Goal: Transaction & Acquisition: Purchase product/service

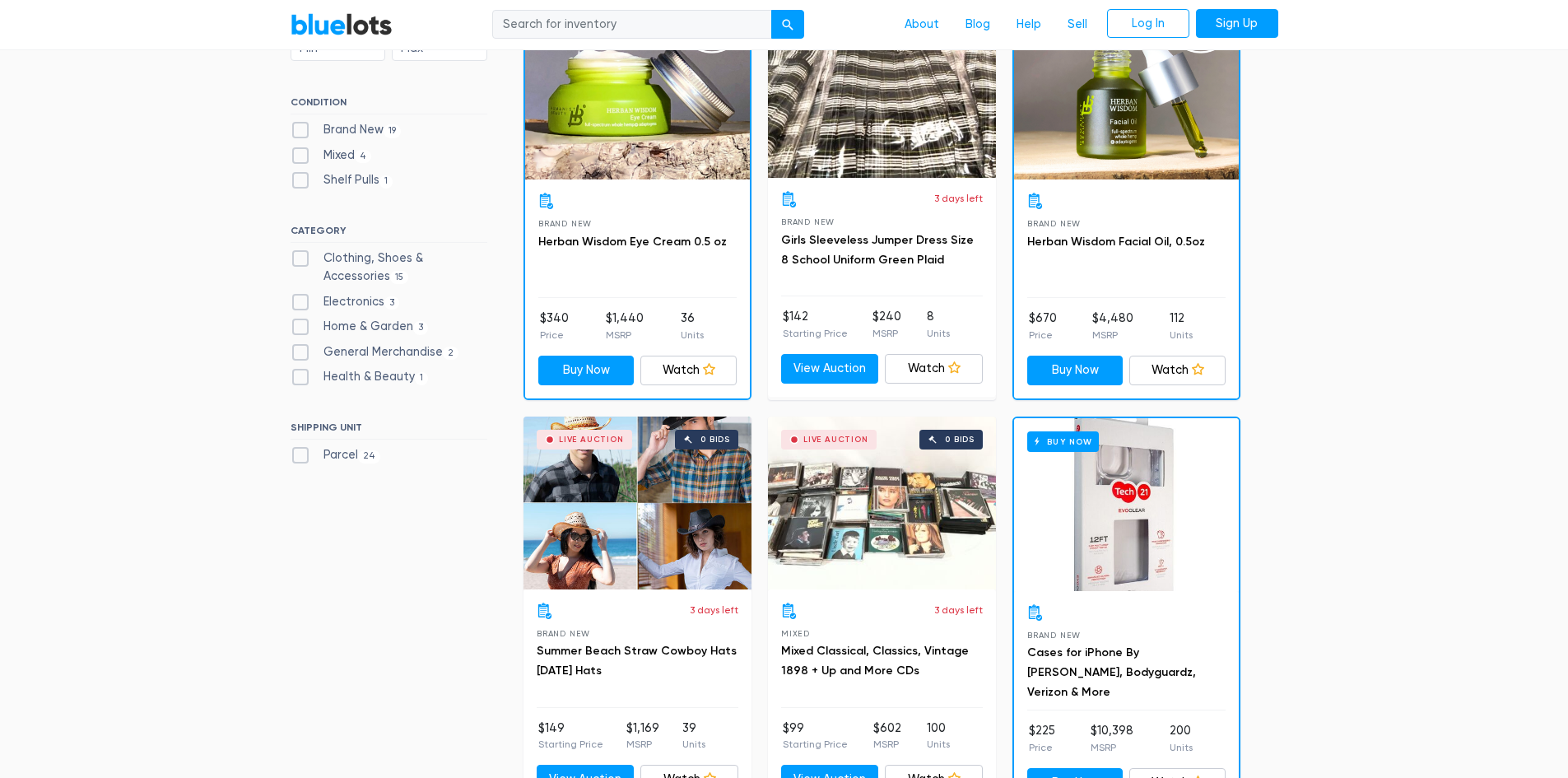
scroll to position [494, 0]
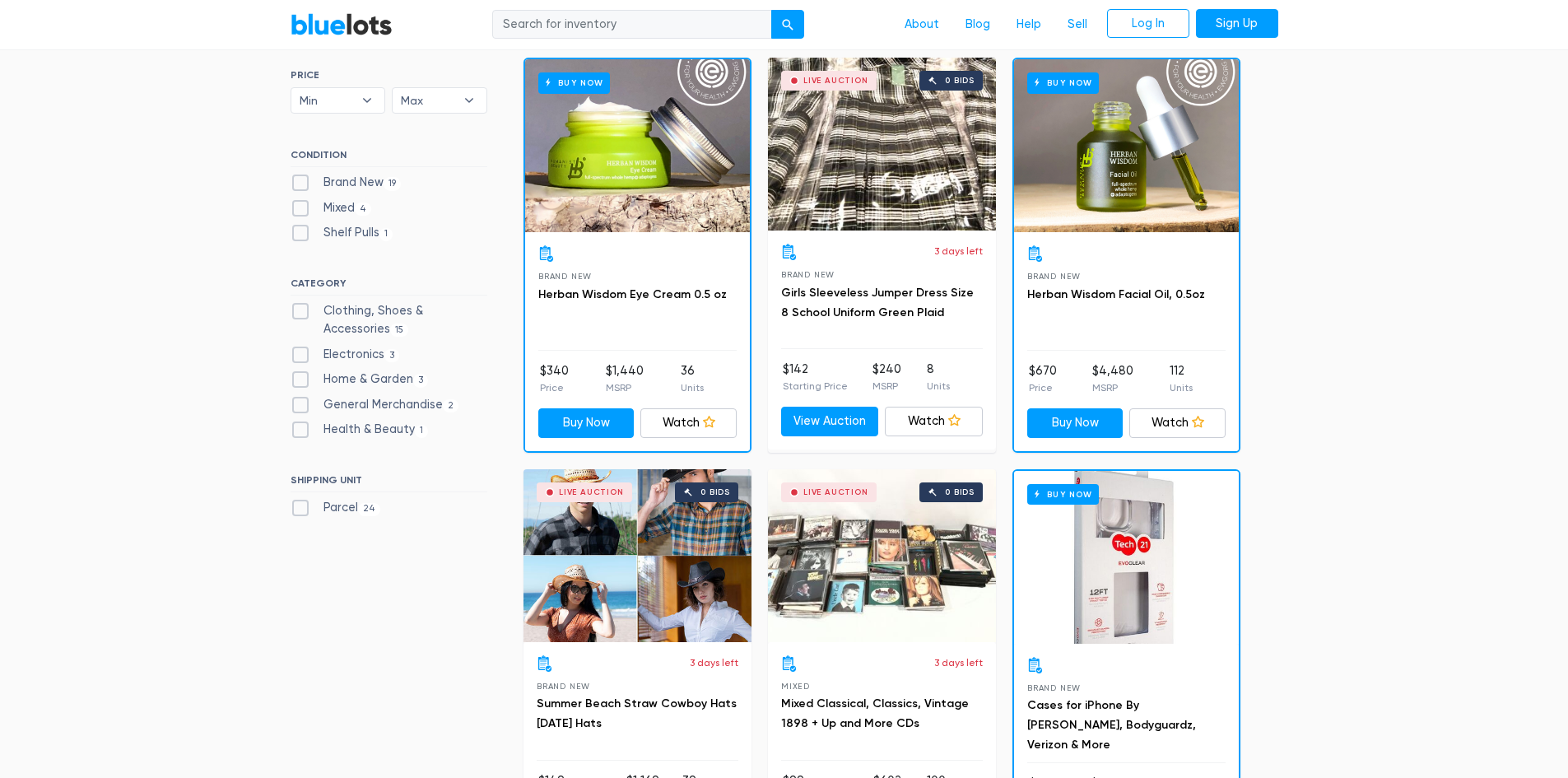
click at [348, 183] on label "Brand New 19" at bounding box center [346, 182] width 111 height 18
click at [301, 183] on New"] "Brand New 19" at bounding box center [295, 178] width 11 height 11
checkbox New"] "true"
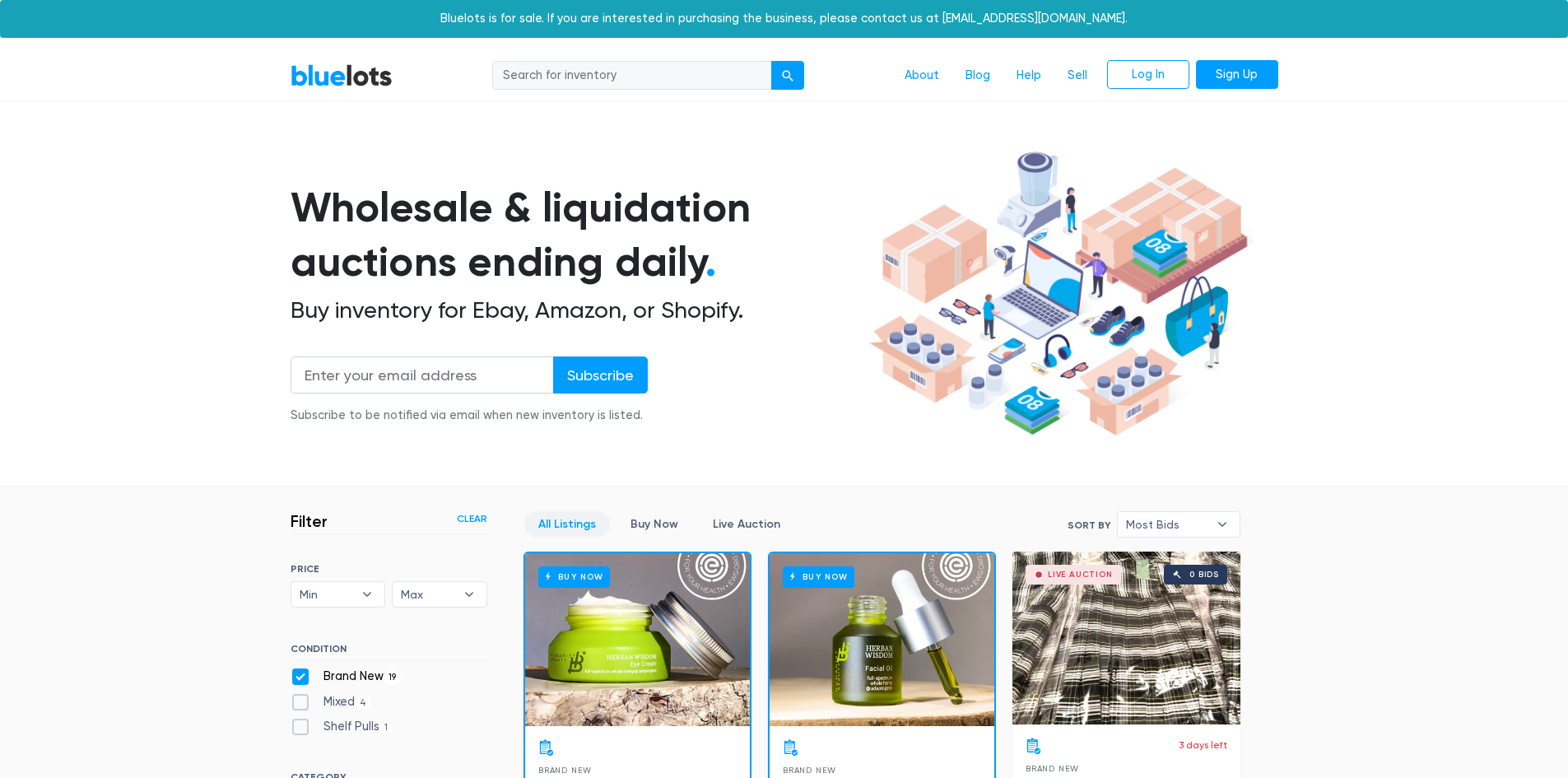
scroll to position [443, 0]
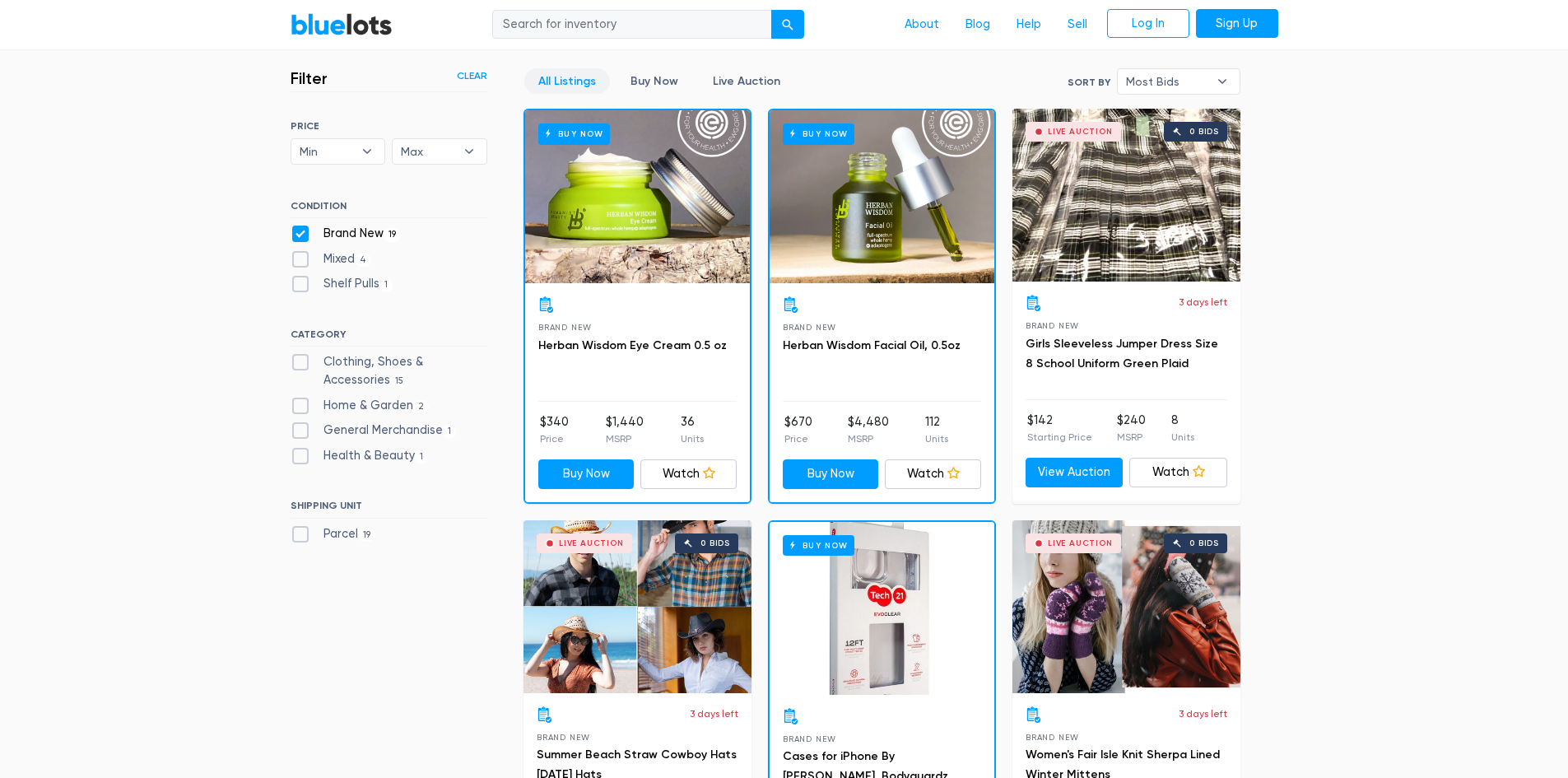
click at [341, 233] on label "Brand New 19" at bounding box center [346, 233] width 111 height 18
click at [301, 233] on New"] "Brand New 19" at bounding box center [295, 230] width 11 height 11
checkbox New"] "false"
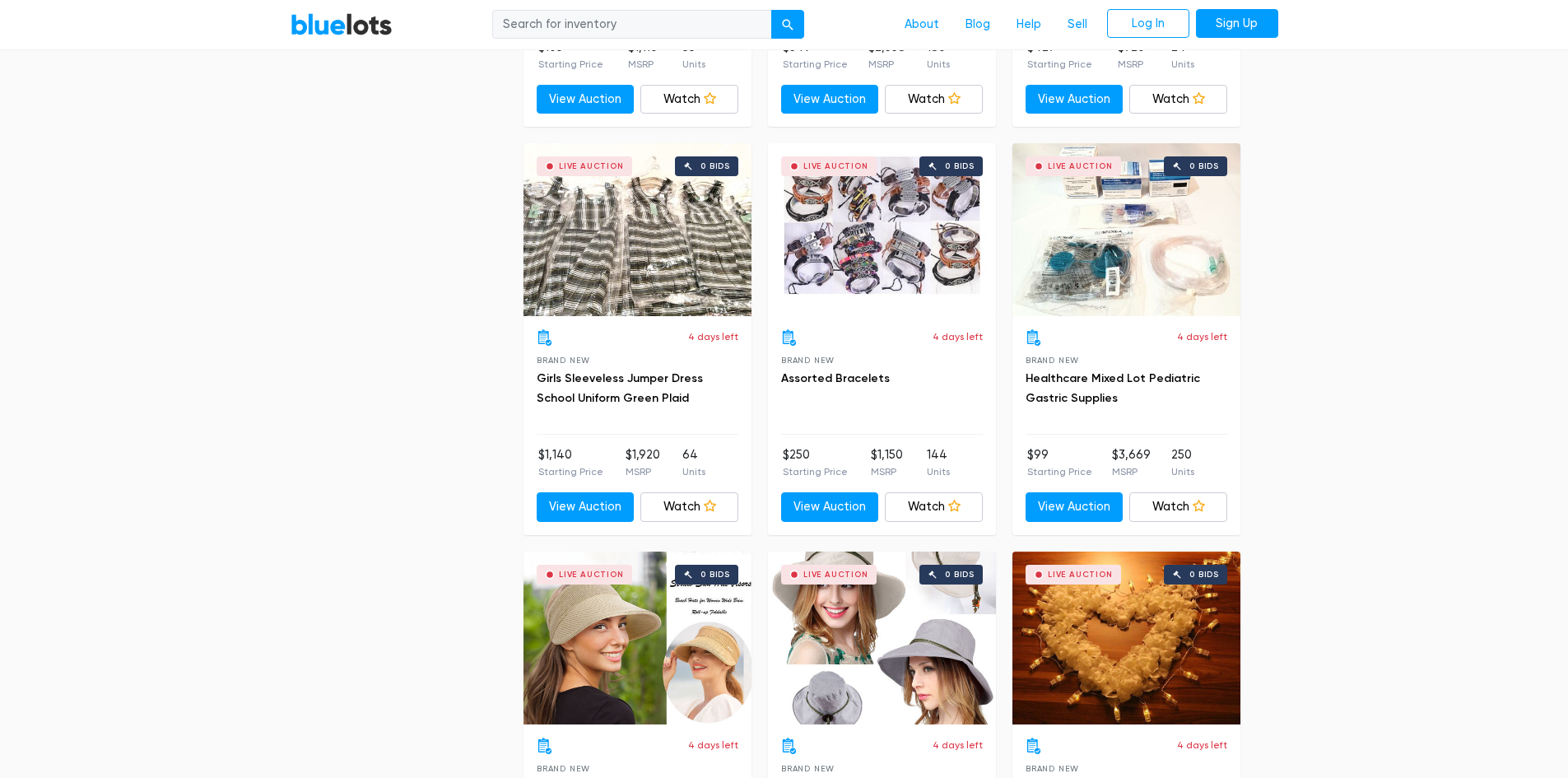
scroll to position [3647, 0]
